Goal: Task Accomplishment & Management: Complete application form

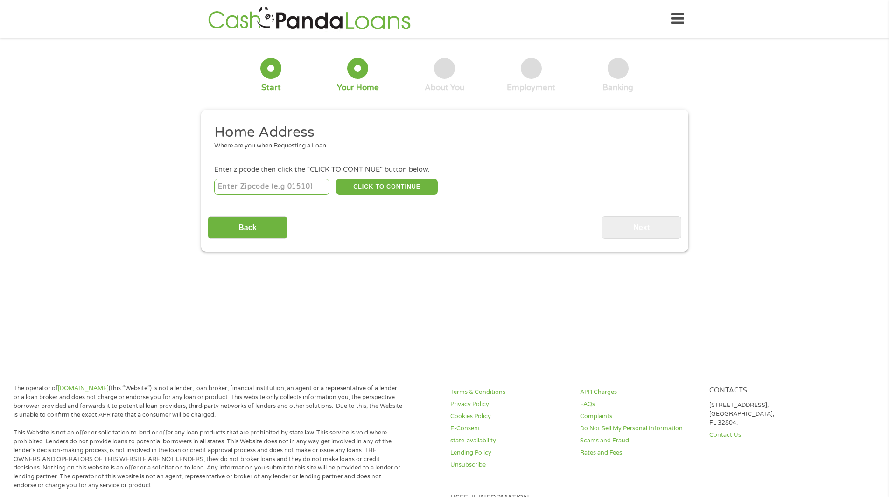
click at [223, 186] on input "number" at bounding box center [271, 187] width 115 height 16
type input "48082"
click at [395, 184] on button "CLICK TO CONTINUE" at bounding box center [387, 187] width 102 height 16
type input "48082"
type input "Saint Clair Shores"
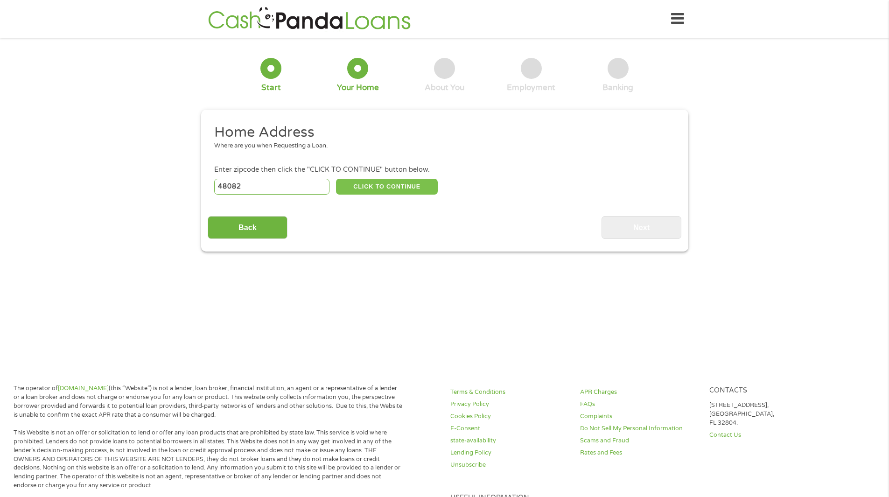
select select "[US_STATE]"
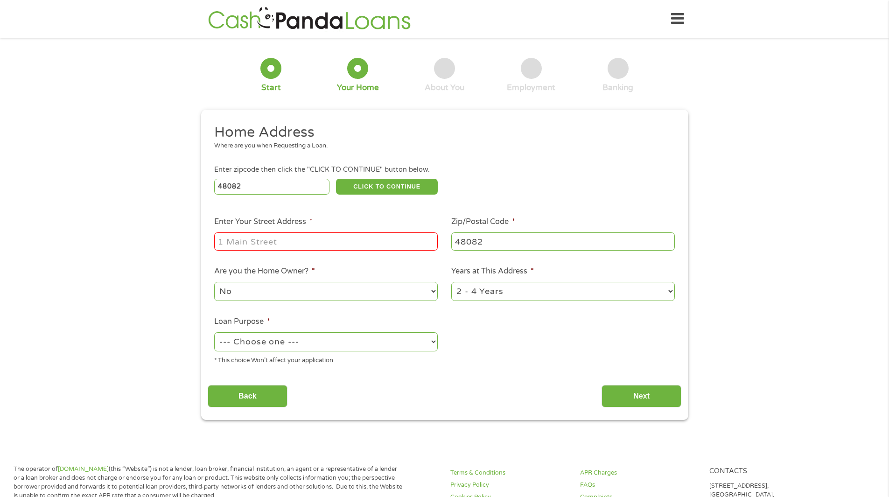
click at [233, 240] on input "Enter Your Street Address *" at bounding box center [326, 241] width 224 height 18
type input "21746 [PERSON_NAME]"
click at [433, 292] on select "No Yes" at bounding box center [326, 291] width 224 height 19
select select "yes"
click at [214, 282] on select "No Yes" at bounding box center [326, 291] width 224 height 19
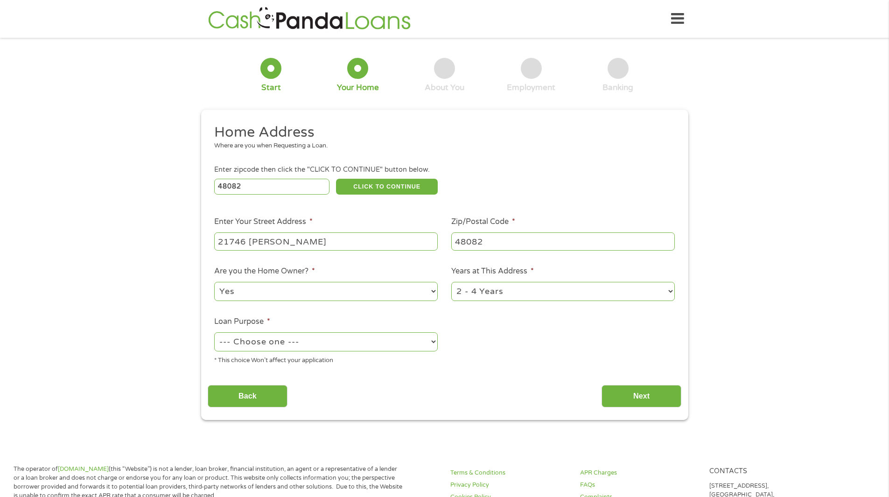
click at [669, 291] on select "1 Year or less 1 - 2 Years 2 - 4 Years Over 4 Years" at bounding box center [563, 291] width 224 height 19
select select "60months"
click at [451, 282] on select "1 Year or less 1 - 2 Years 2 - 4 Years Over 4 Years" at bounding box center [563, 291] width 224 height 19
click at [433, 341] on select "--- Choose one --- Pay Bills Debt Consolidation Home Improvement Major Purchase…" at bounding box center [326, 341] width 224 height 19
select select "shorttermcash"
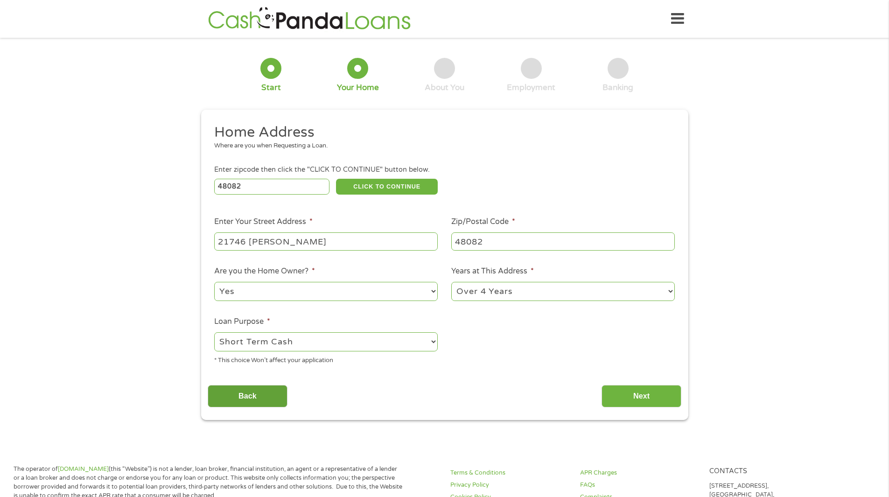
click at [214, 332] on select "--- Choose one --- Pay Bills Debt Consolidation Home Improvement Major Purchase…" at bounding box center [326, 341] width 224 height 19
click at [641, 395] on input "Next" at bounding box center [642, 396] width 80 height 23
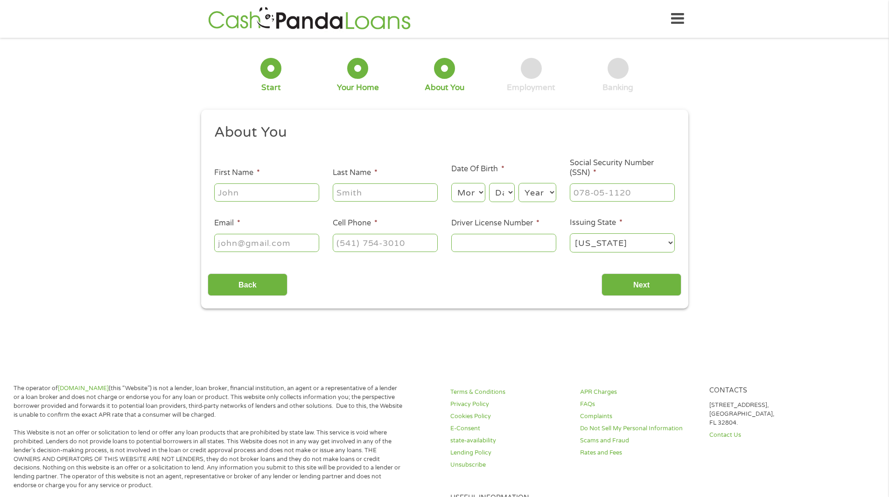
click at [224, 192] on input "First Name *" at bounding box center [266, 192] width 105 height 18
type input "[PERSON_NAME]"
click at [346, 190] on input "Last Name *" at bounding box center [385, 192] width 105 height 18
click at [350, 193] on input "[PERSON_NAME]" at bounding box center [385, 192] width 105 height 18
type input "[PERSON_NAME]"
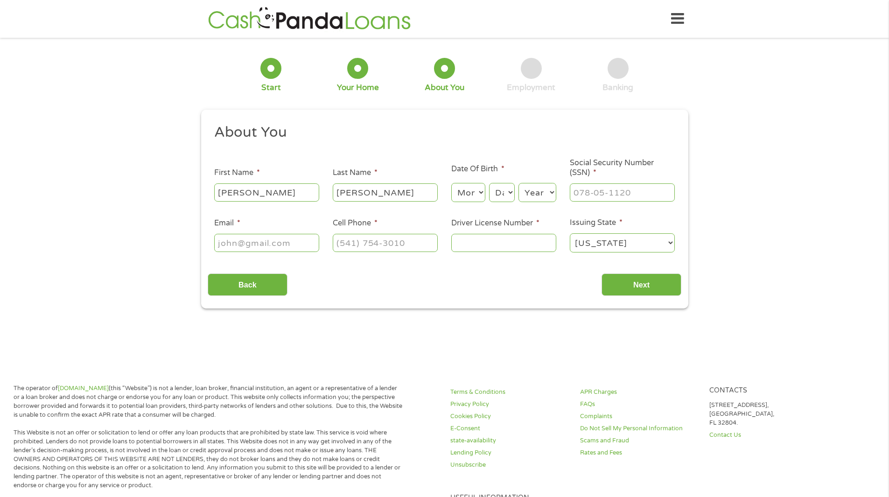
click at [482, 193] on select "Month 1 2 3 4 5 6 7 8 9 10 11 12" at bounding box center [468, 192] width 34 height 19
select select "10"
click at [451, 183] on select "Month 1 2 3 4 5 6 7 8 9 10 11 12" at bounding box center [468, 192] width 34 height 19
click at [510, 191] on select "Day 1 2 3 4 5 6 7 8 9 10 11 12 13 14 15 16 17 18 19 20 21 22 23 24 25 26 27 28 …" at bounding box center [501, 192] width 25 height 19
select select "5"
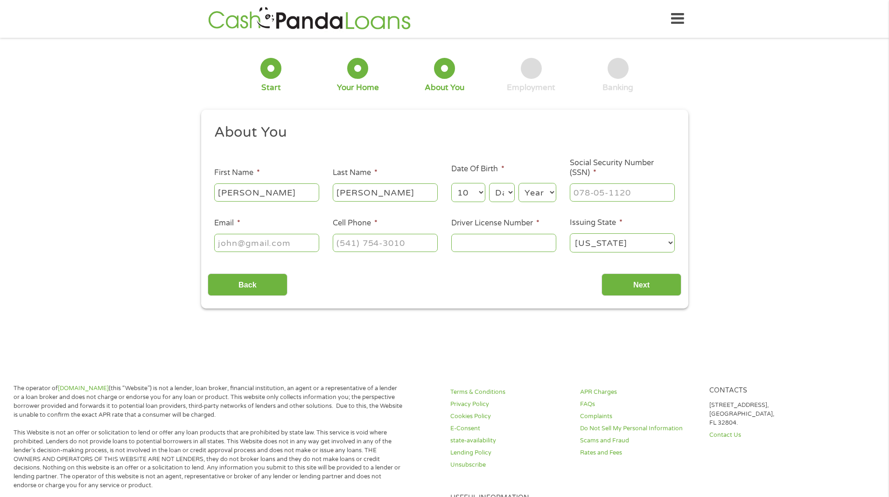
click at [489, 183] on select "Day 1 2 3 4 5 6 7 8 9 10 11 12 13 14 15 16 17 18 19 20 21 22 23 24 25 26 27 28 …" at bounding box center [501, 192] width 25 height 19
click at [552, 192] on select "Year [DATE] 2006 2005 2004 2003 2002 2001 2000 1999 1998 1997 1996 1995 1994 19…" at bounding box center [538, 192] width 38 height 19
select select "1950"
click at [519, 183] on select "Year [DATE] 2006 2005 2004 2003 2002 2001 2000 1999 1998 1997 1996 1995 1994 19…" at bounding box center [538, 192] width 38 height 19
click at [585, 192] on input "___-__-____" at bounding box center [622, 192] width 105 height 18
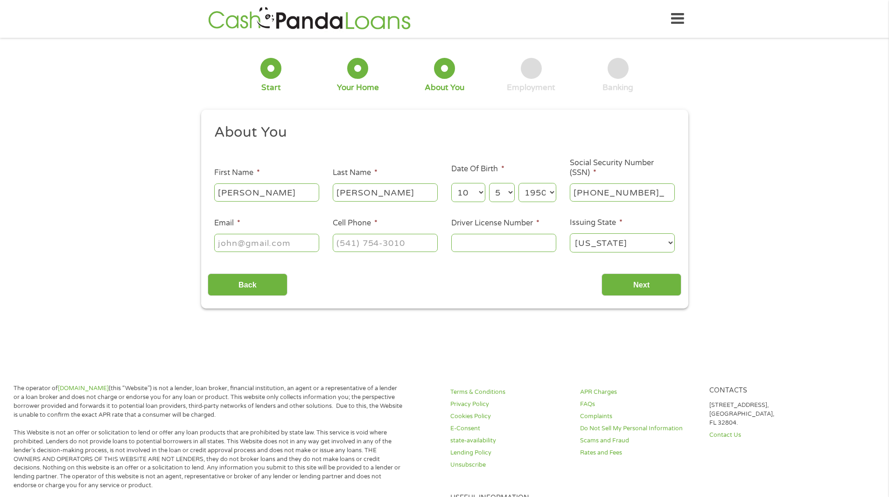
type input "501-60-5436"
click at [217, 245] on input "Email *" at bounding box center [266, 243] width 105 height 18
click at [255, 244] on input "larrybuxkmiller" at bounding box center [266, 243] width 105 height 18
click at [282, 243] on input "larrybuckmiller" at bounding box center [266, 243] width 105 height 18
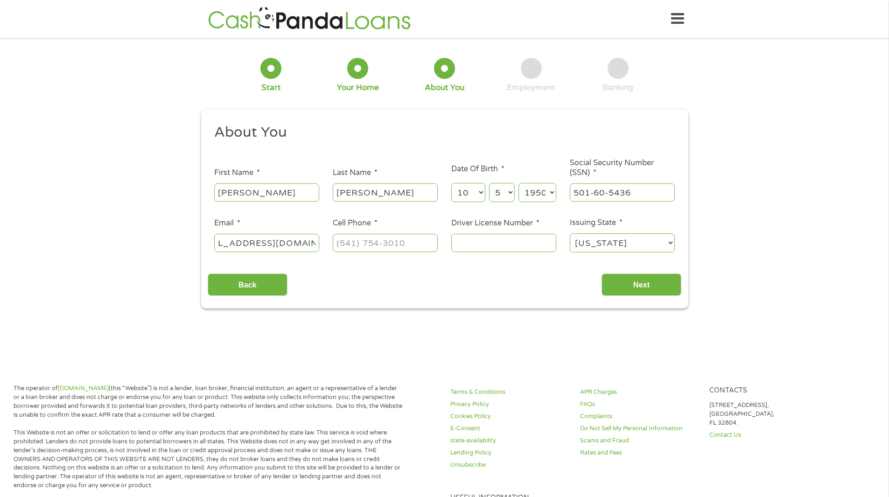
type input "[EMAIL_ADDRESS][DOMAIN_NAME]"
click at [338, 244] on input "(___) ___-____" at bounding box center [385, 243] width 105 height 18
type input "(586) 120-4509"
click at [464, 245] on input "Driver License Number *" at bounding box center [503, 243] width 105 height 18
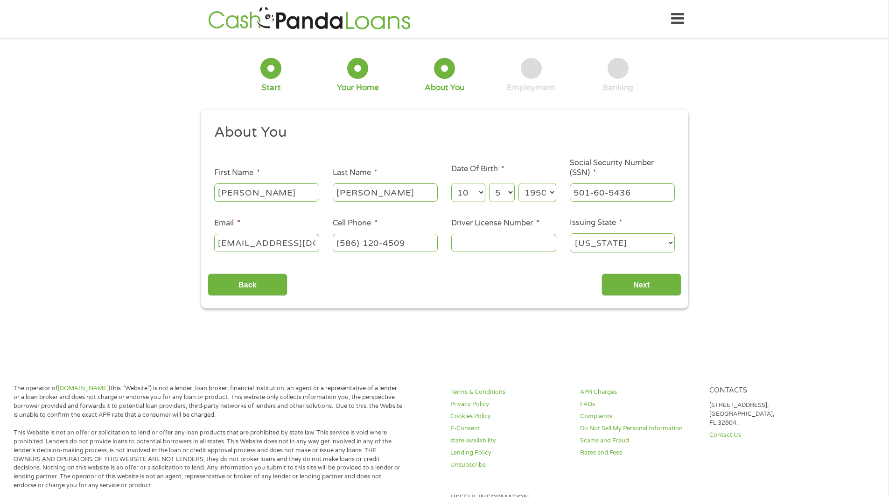
drag, startPoint x: 458, startPoint y: 242, endPoint x: 462, endPoint y: 247, distance: 5.7
click at [459, 242] on input "Driver License Number *" at bounding box center [503, 243] width 105 height 18
click at [477, 243] on input "B245" at bounding box center [503, 243] width 105 height 18
type input "B254488162767"
click at [640, 285] on input "Next" at bounding box center [642, 285] width 80 height 23
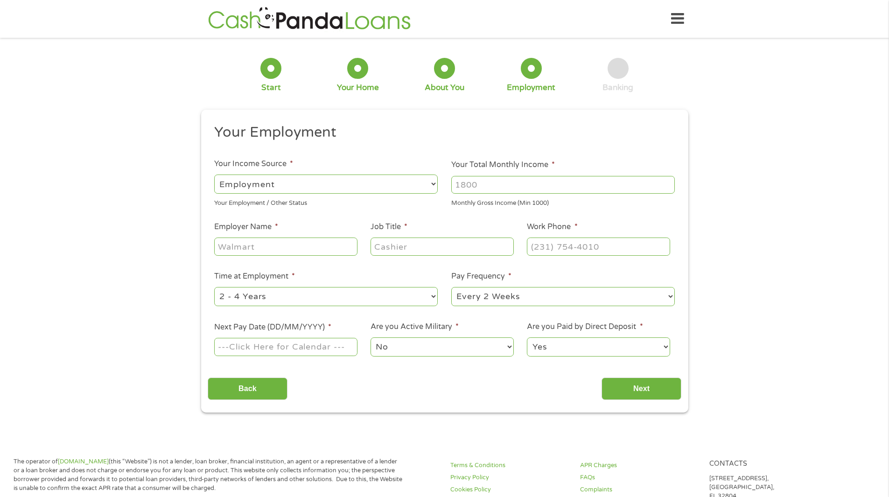
scroll to position [4, 4]
click at [435, 183] on select "--- Choose one --- Employment [DEMOGRAPHIC_DATA] Benefits" at bounding box center [326, 184] width 224 height 19
select select "benefits"
click at [214, 175] on select "--- Choose one --- Employment [DEMOGRAPHIC_DATA] Benefits" at bounding box center [326, 184] width 224 height 19
type input "Other"
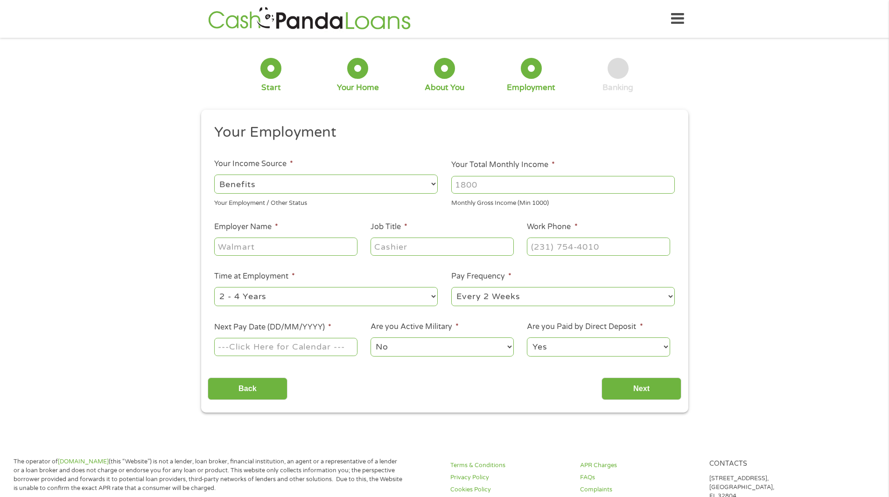
type input "(586) 120-4509"
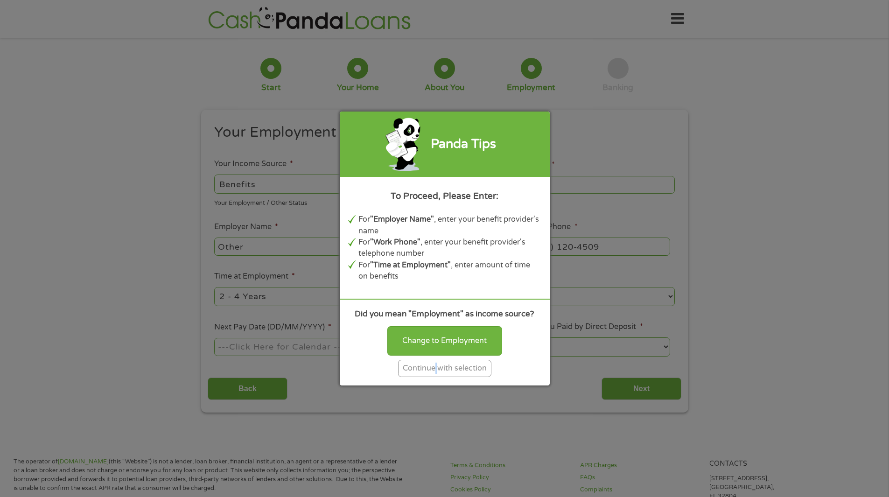
click at [437, 368] on div "Continue with selection" at bounding box center [444, 368] width 93 height 17
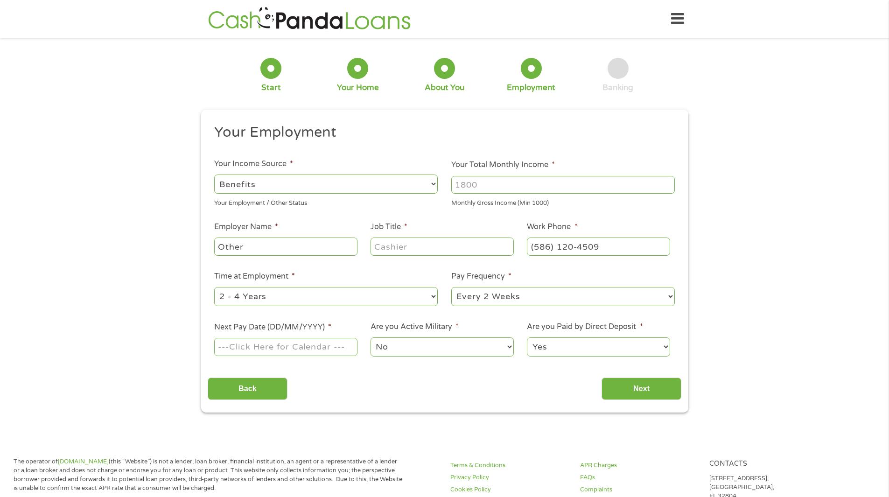
click at [484, 185] on input "Your Total Monthly Income *" at bounding box center [563, 185] width 224 height 18
click at [460, 188] on input "23" at bounding box center [563, 185] width 224 height 18
click at [465, 183] on input "23" at bounding box center [563, 185] width 224 height 18
type input "23160"
click at [238, 250] on input "Other" at bounding box center [285, 247] width 143 height 18
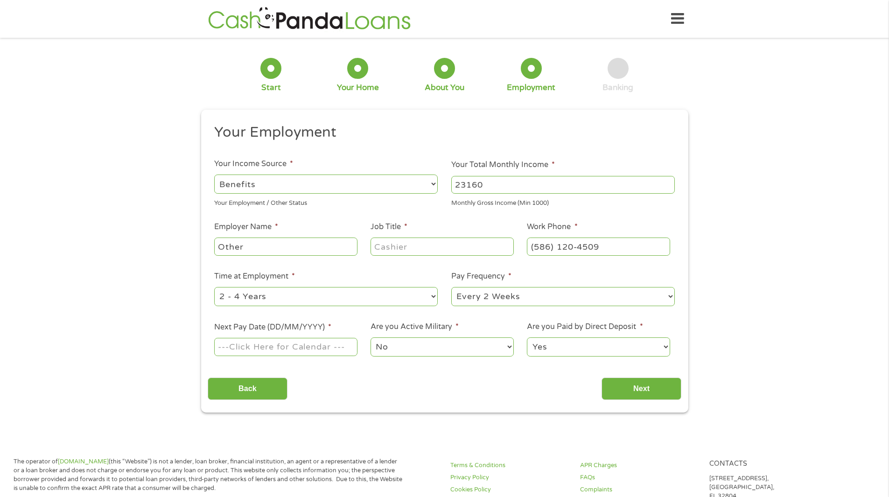
click at [391, 248] on input "Job Title *" at bounding box center [442, 247] width 143 height 18
drag, startPoint x: 753, startPoint y: 248, endPoint x: 749, endPoint y: 252, distance: 5.9
click at [749, 252] on div "1 Start 2 Your Home 3 About You 4 Employment 5 Banking 6 This field is hidden w…" at bounding box center [444, 228] width 889 height 368
click at [669, 296] on select "--- Choose one --- Every 2 Weeks Every Week Monthly Semi-Monthly" at bounding box center [563, 296] width 224 height 19
select select "monthly"
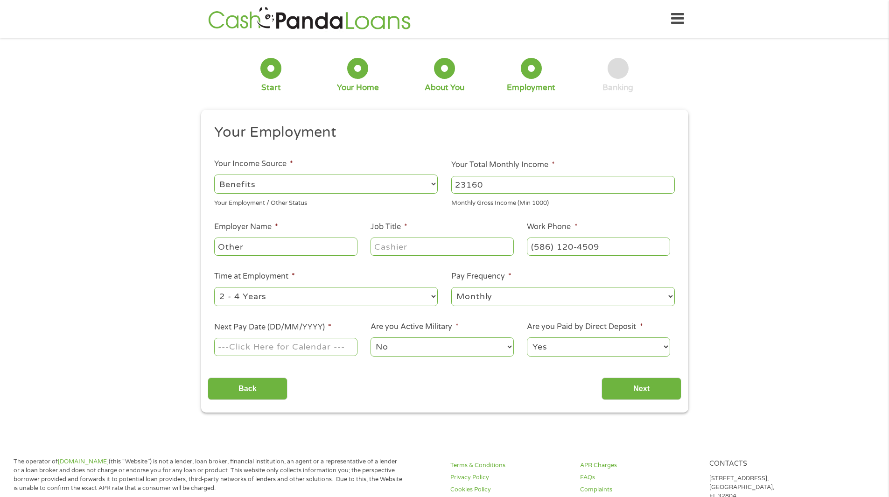
click at [451, 287] on select "--- Choose one --- Every 2 Weeks Every Week Monthly Semi-Monthly" at bounding box center [563, 296] width 224 height 19
click at [267, 298] on select "--- Choose one --- 1 Year or less 1 - 2 Years 2 - 4 Years Over 4 Years" at bounding box center [326, 296] width 224 height 19
select select "60months"
click at [214, 287] on select "--- Choose one --- 1 Year or less 1 - 2 Years 2 - 4 Years Over 4 Years" at bounding box center [326, 296] width 224 height 19
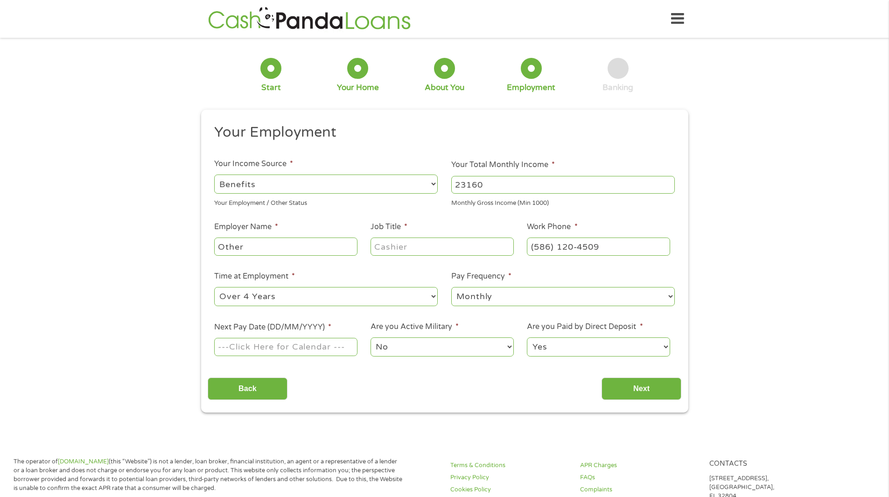
click at [218, 344] on input "Next Pay Date (DD/MM/YYYY) *" at bounding box center [285, 347] width 143 height 18
type input "[DATE]"
click at [640, 386] on input "Next" at bounding box center [642, 389] width 80 height 23
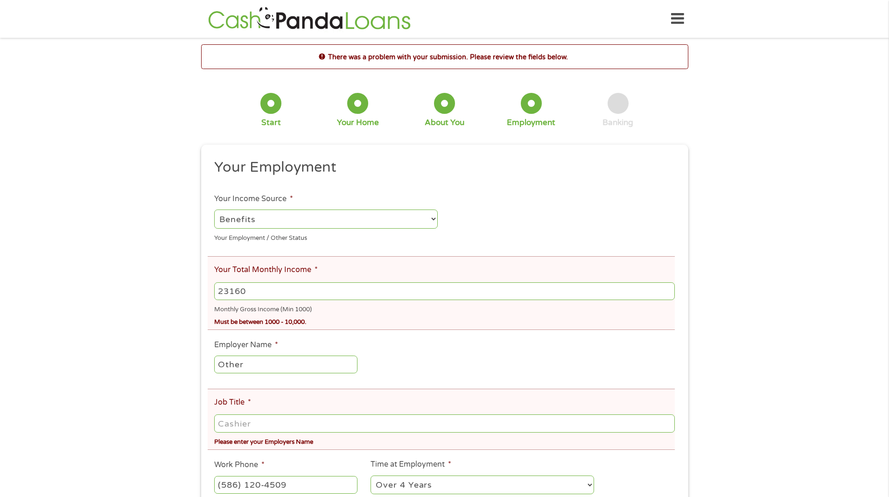
click at [223, 292] on input "23160" at bounding box center [444, 291] width 460 height 18
click at [245, 292] on input "23160" at bounding box center [444, 291] width 460 height 18
click at [224, 291] on input "2316000" at bounding box center [444, 291] width 460 height 18
click at [668, 293] on input "20000" at bounding box center [444, 291] width 460 height 18
type input "23160"
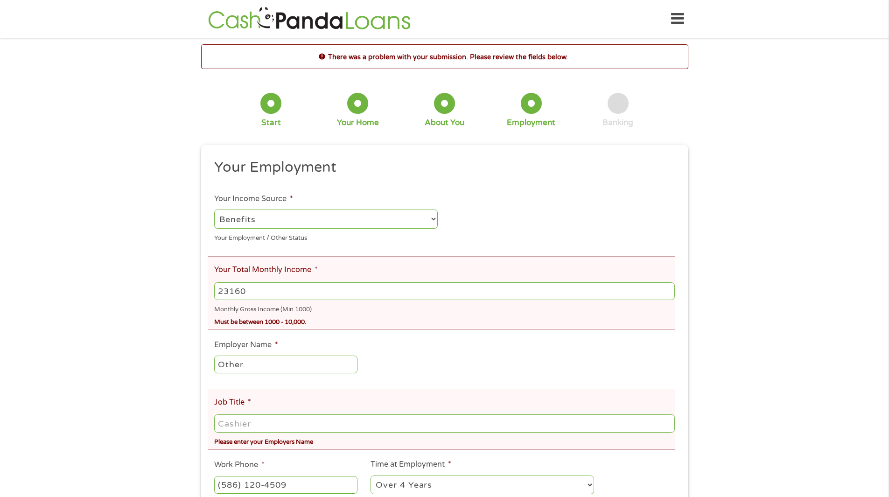
click at [244, 365] on input "Other" at bounding box center [285, 365] width 143 height 18
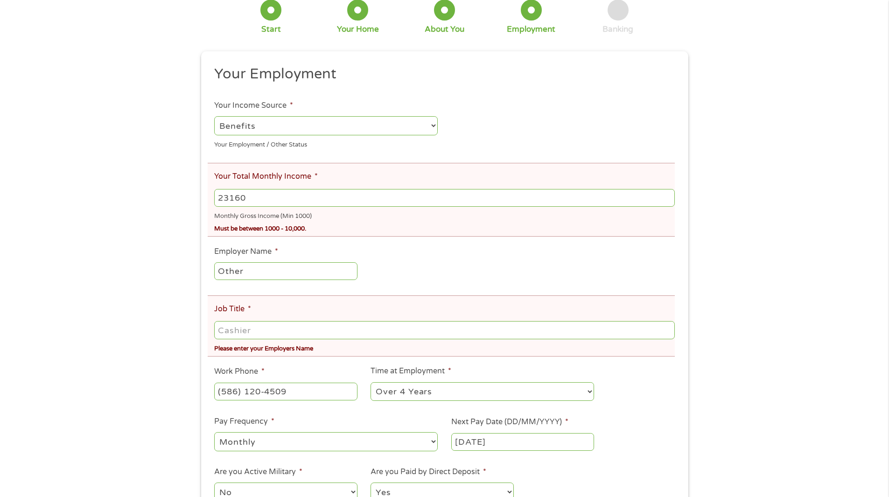
scroll to position [140, 0]
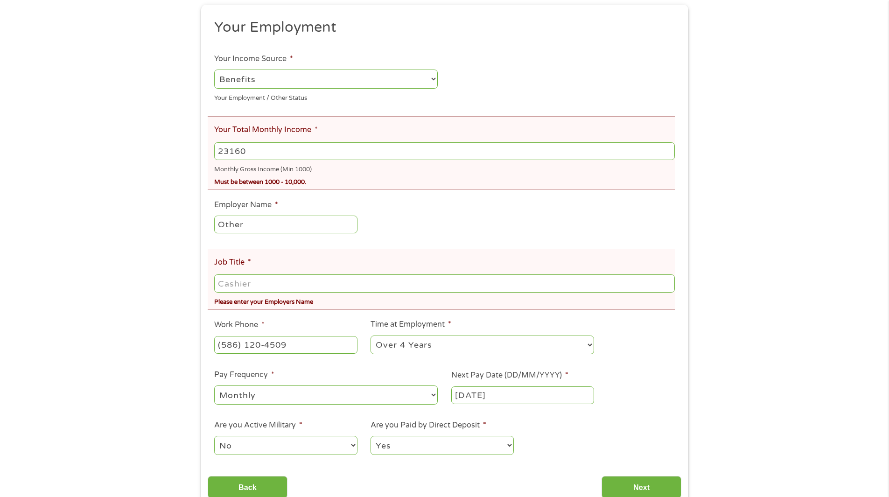
click at [224, 283] on input "Job Title *" at bounding box center [444, 283] width 460 height 18
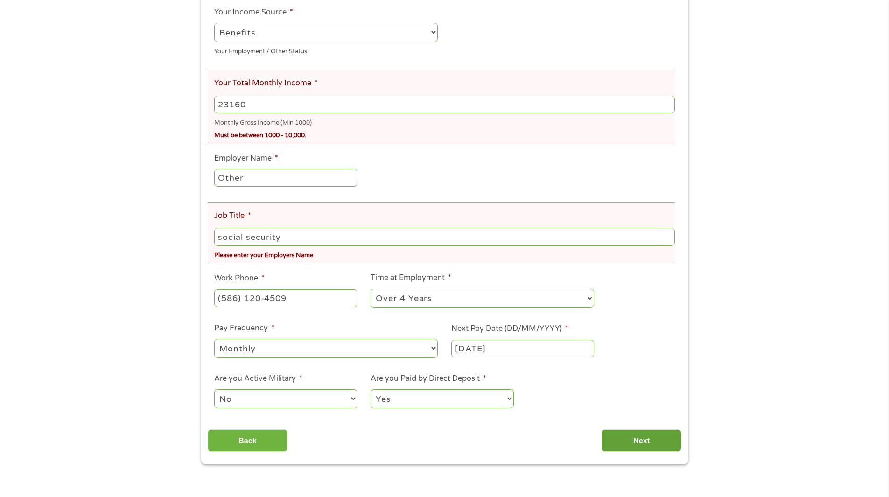
type input "social security"
click at [653, 441] on input "Next" at bounding box center [642, 440] width 80 height 23
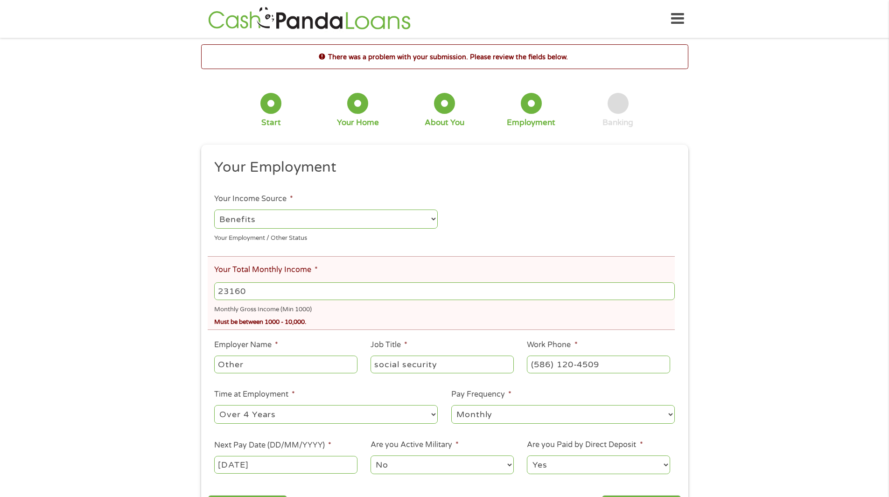
scroll to position [4, 4]
click at [251, 291] on input "23160" at bounding box center [444, 291] width 460 height 18
type input "2"
click at [264, 293] on input "23160.00" at bounding box center [444, 291] width 460 height 18
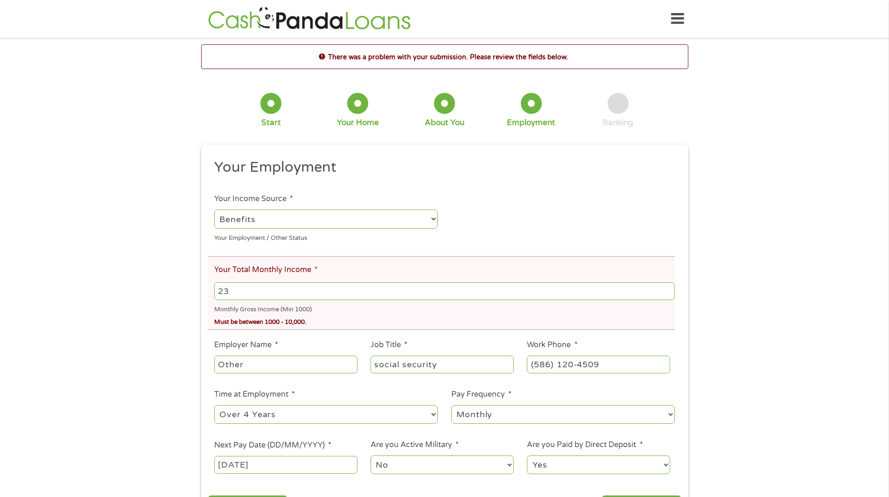
type input "2"
click at [224, 293] on input "24000" at bounding box center [444, 291] width 460 height 18
click at [246, 292] on input "24000" at bounding box center [444, 291] width 460 height 18
click at [224, 292] on input "24000.00" at bounding box center [444, 291] width 460 height 18
click at [228, 292] on input "24000.00" at bounding box center [444, 291] width 460 height 18
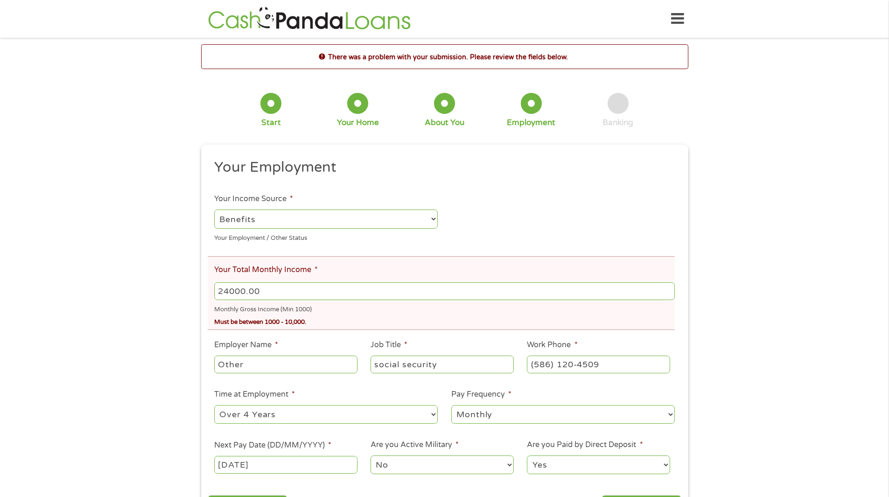
click at [260, 289] on input "24000.00" at bounding box center [444, 291] width 460 height 18
click at [260, 291] on input "240000" at bounding box center [444, 291] width 460 height 18
type input "2"
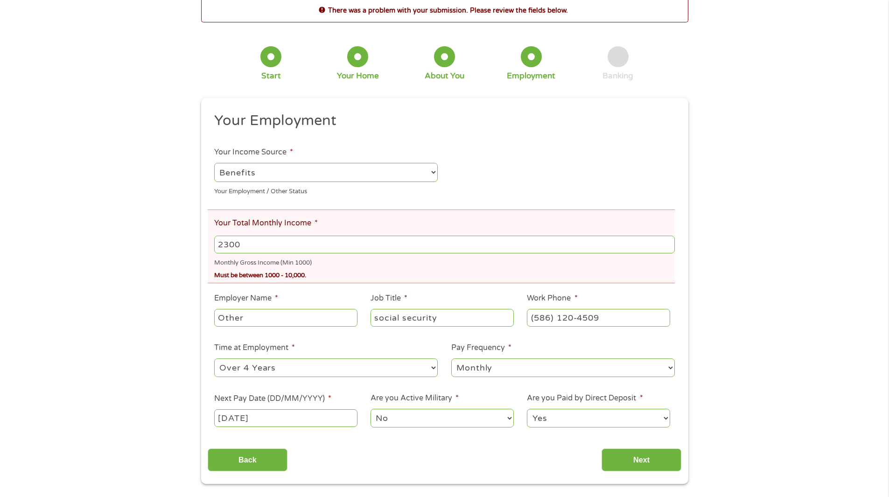
click at [223, 243] on input "2300" at bounding box center [444, 245] width 460 height 18
click at [666, 242] on input "2301" at bounding box center [444, 245] width 460 height 18
click at [668, 246] on input "2300" at bounding box center [444, 245] width 460 height 18
click at [224, 245] on input "23160" at bounding box center [444, 245] width 460 height 18
type input "23160"
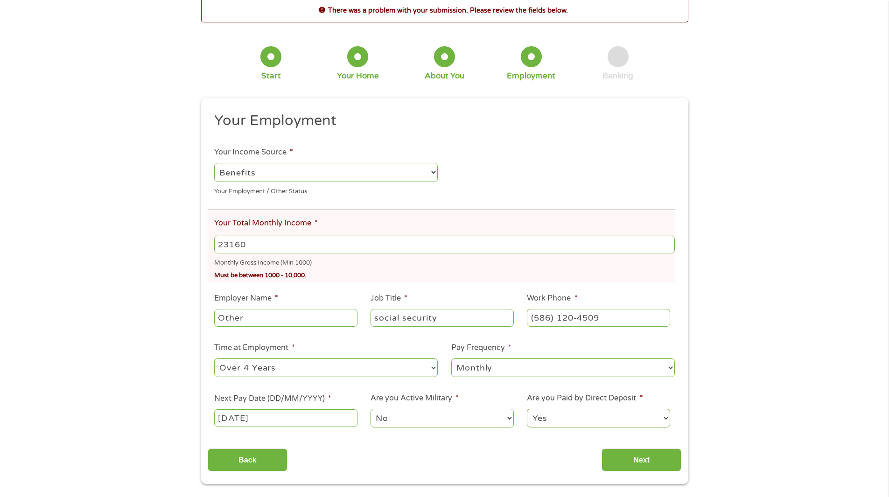
click at [825, 272] on div "There was a problem with your submission. Please review the fields below. 1 Sta…" at bounding box center [444, 241] width 889 height 486
click at [639, 459] on input "Next" at bounding box center [642, 460] width 80 height 23
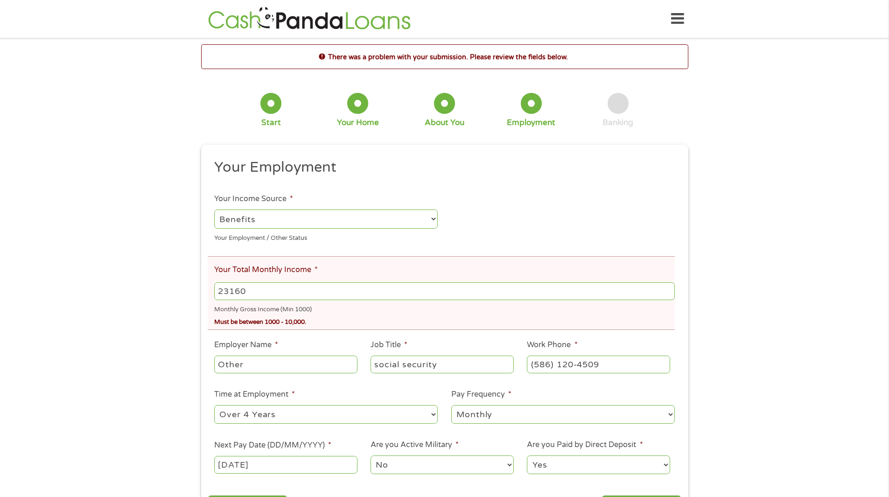
scroll to position [140, 0]
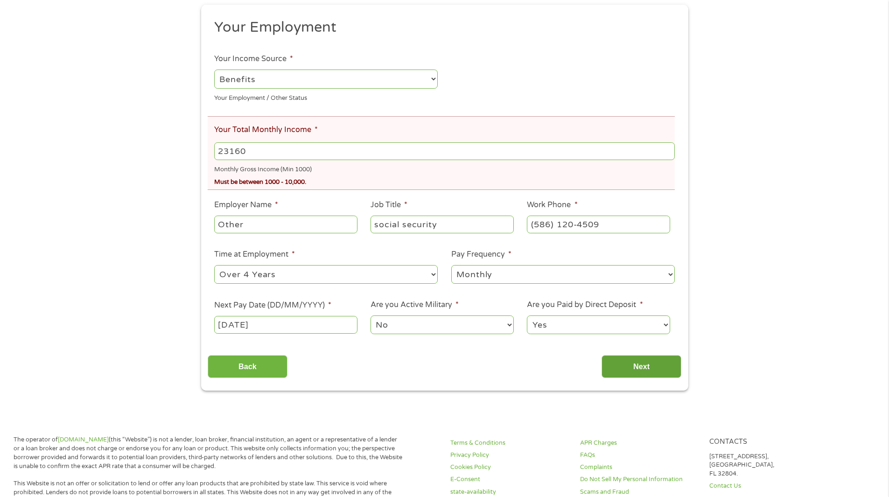
click at [645, 368] on input "Next" at bounding box center [642, 366] width 80 height 23
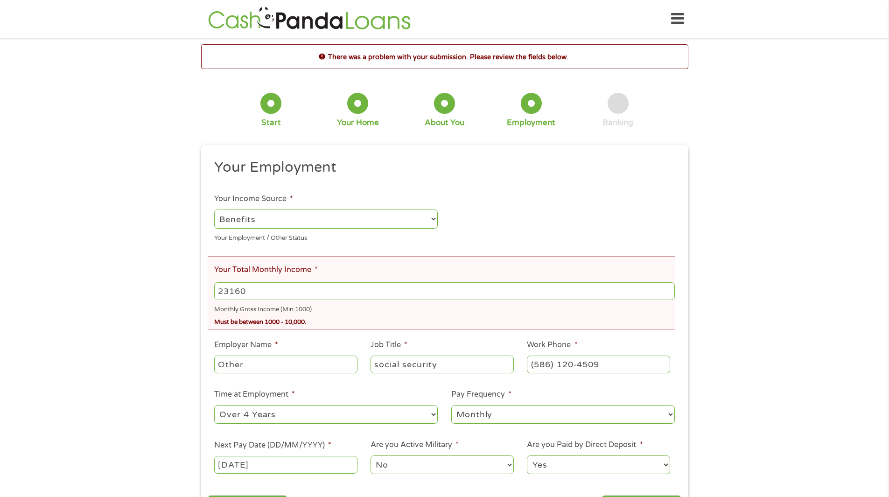
click at [246, 289] on input "23160" at bounding box center [444, 291] width 460 height 18
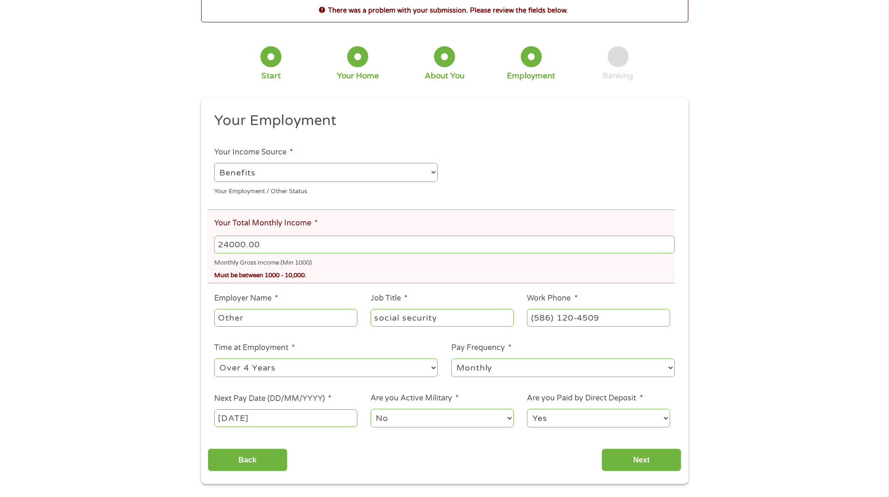
scroll to position [93, 0]
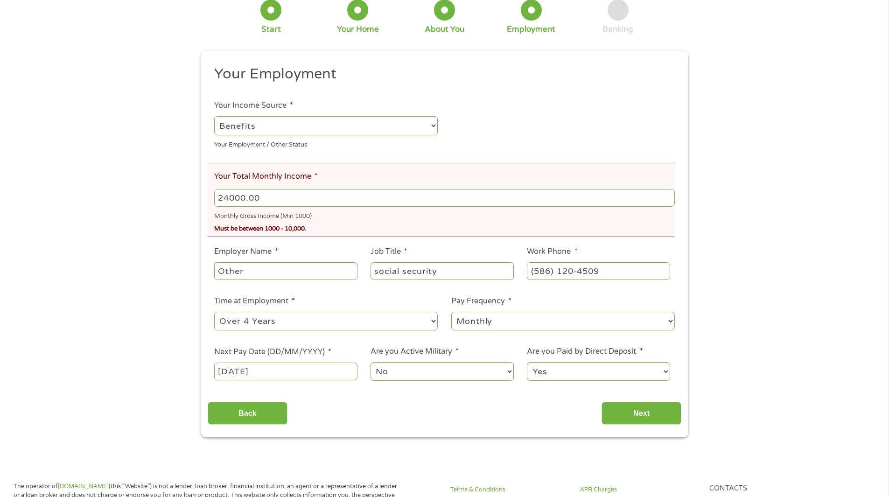
click at [245, 198] on input "24000.00" at bounding box center [444, 198] width 460 height 18
type input "2400"
click at [610, 416] on input "Next" at bounding box center [642, 413] width 80 height 23
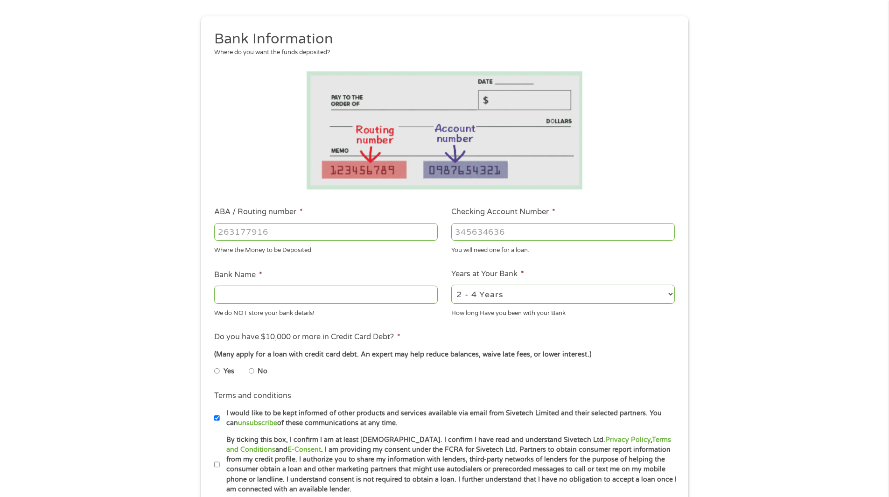
scroll to position [0, 0]
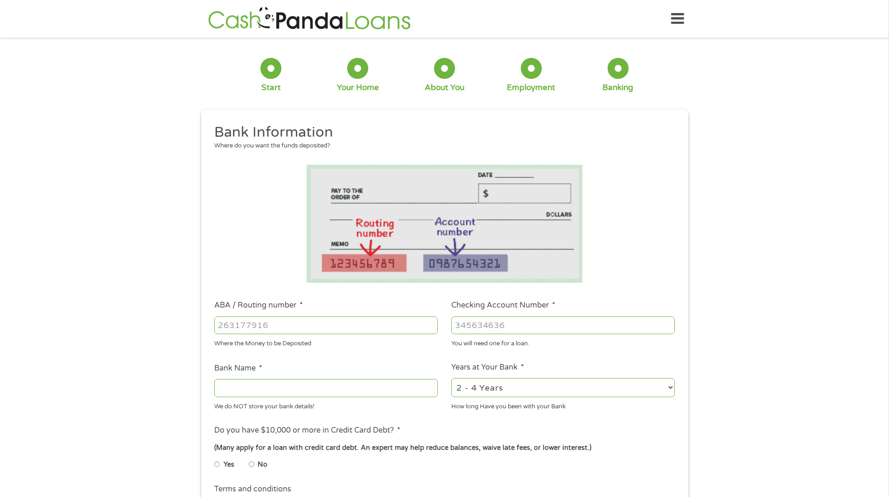
click at [222, 324] on input "ABA / Routing number *" at bounding box center [326, 325] width 224 height 18
type input "241070417"
type input "CITIZENS BANK NA"
type input "241070417"
click at [468, 323] on input "Checking Account Number *" at bounding box center [563, 325] width 224 height 18
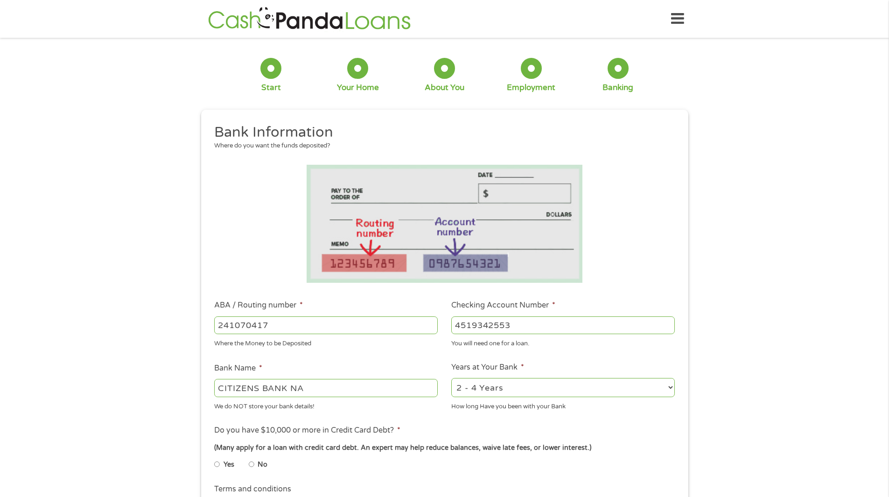
type input "4519342553"
click at [671, 388] on select "2 - 4 Years 6 - 12 Months 1 - 2 Years Over 4 Years" at bounding box center [563, 387] width 224 height 19
select select "60months"
click at [451, 378] on select "2 - 4 Years 6 - 12 Months 1 - 2 Years Over 4 Years" at bounding box center [563, 387] width 224 height 19
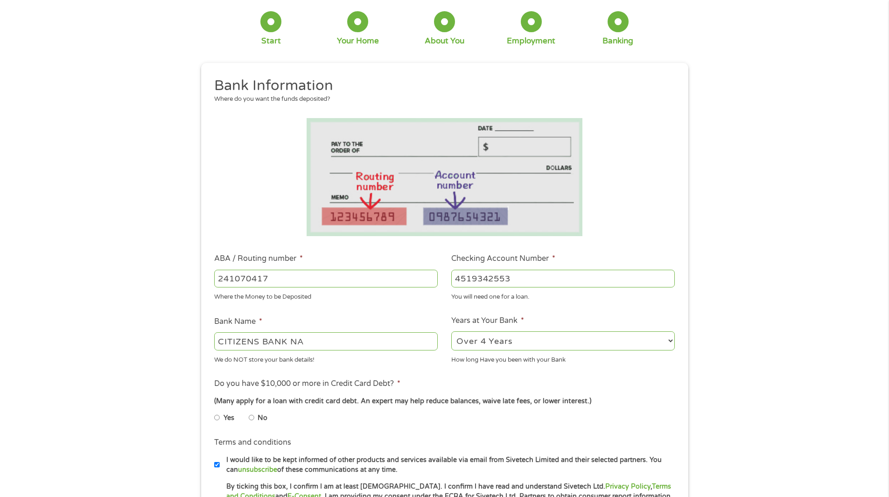
scroll to position [93, 0]
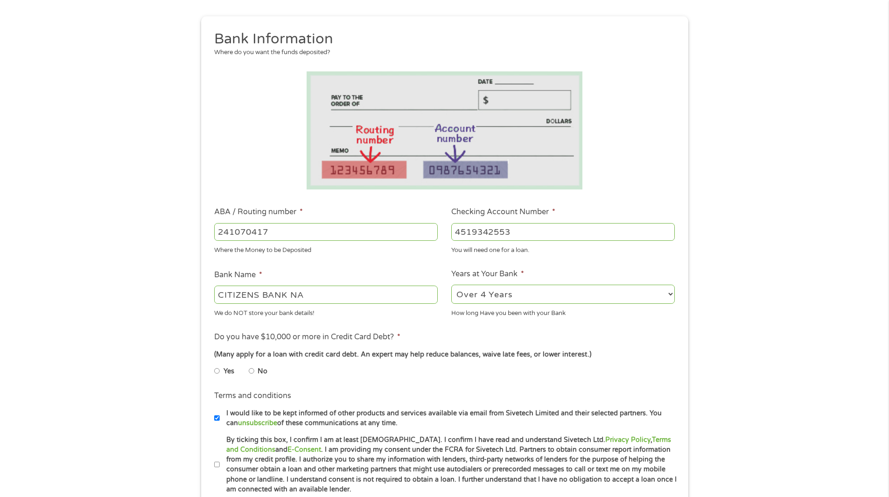
click at [251, 371] on input "No" at bounding box center [252, 371] width 6 height 15
radio input "true"
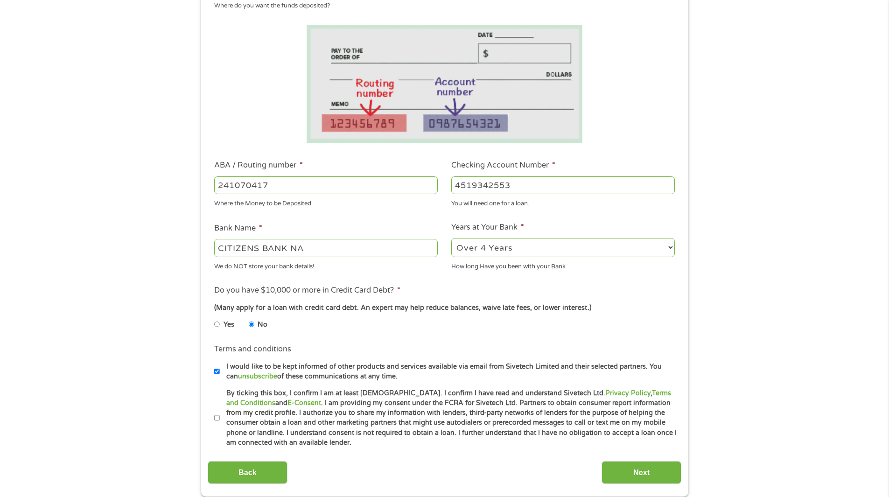
scroll to position [187, 0]
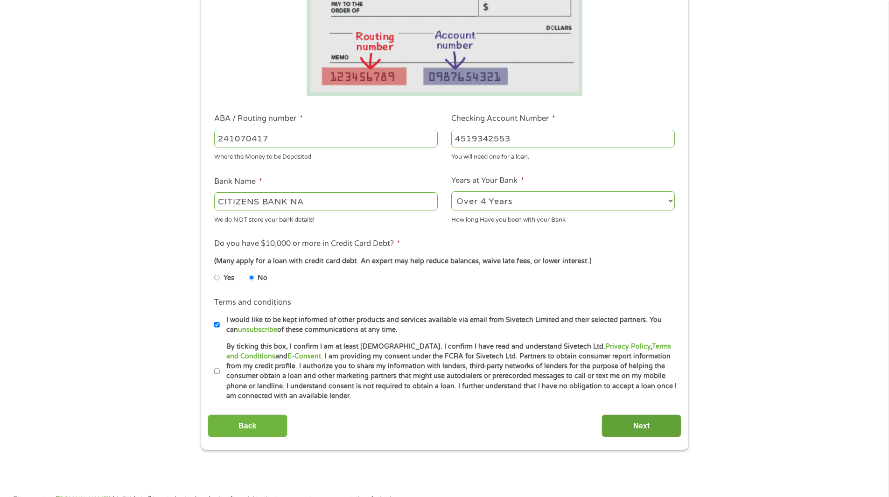
click at [645, 428] on input "Next" at bounding box center [642, 425] width 80 height 23
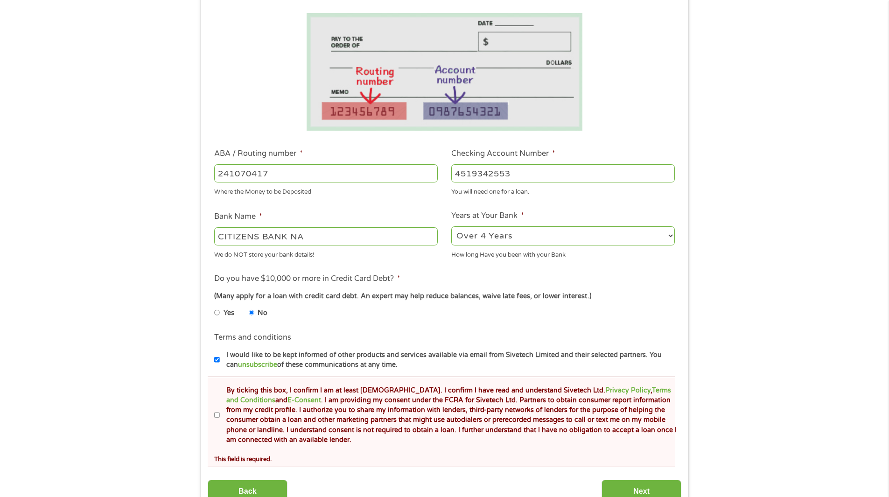
click at [217, 416] on input "By ticking this box, I confirm I am at least [DEMOGRAPHIC_DATA]. I confirm I ha…" at bounding box center [217, 415] width 6 height 15
checkbox input "true"
click at [643, 491] on input "Next" at bounding box center [642, 491] width 80 height 23
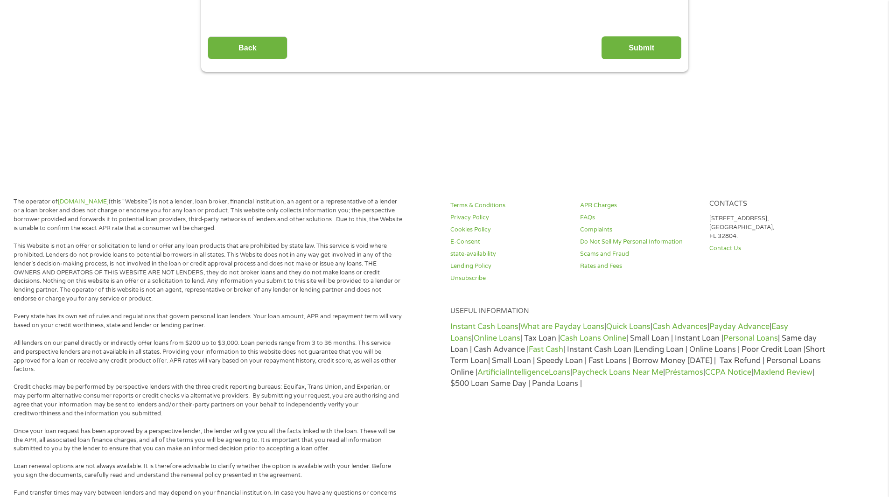
scroll to position [0, 0]
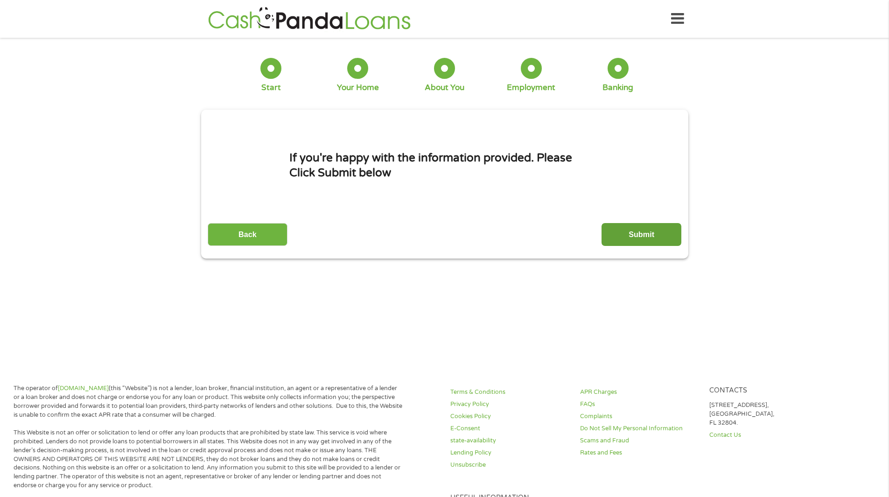
click at [643, 231] on input "Submit" at bounding box center [642, 234] width 80 height 23
